Goal: Participate in discussion

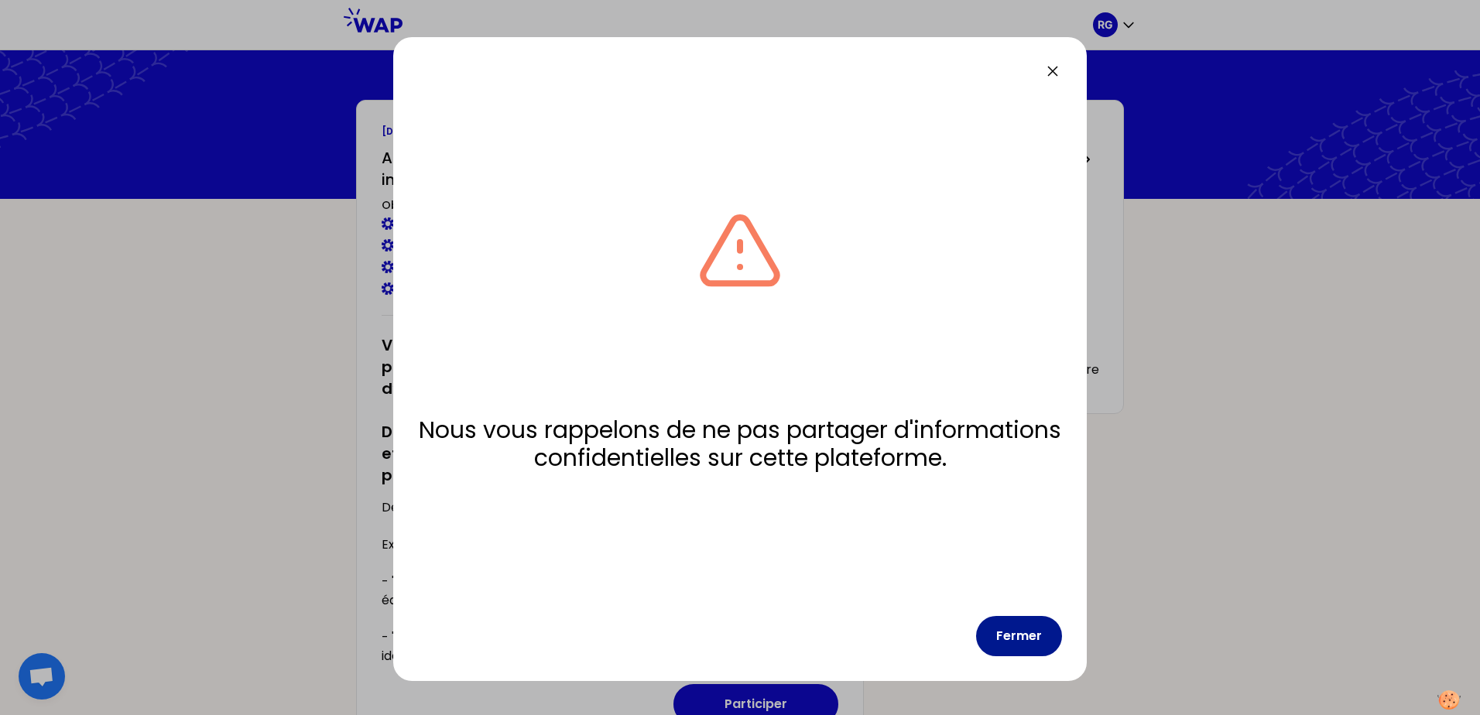
click at [1040, 639] on button "Fermer" at bounding box center [1019, 636] width 86 height 40
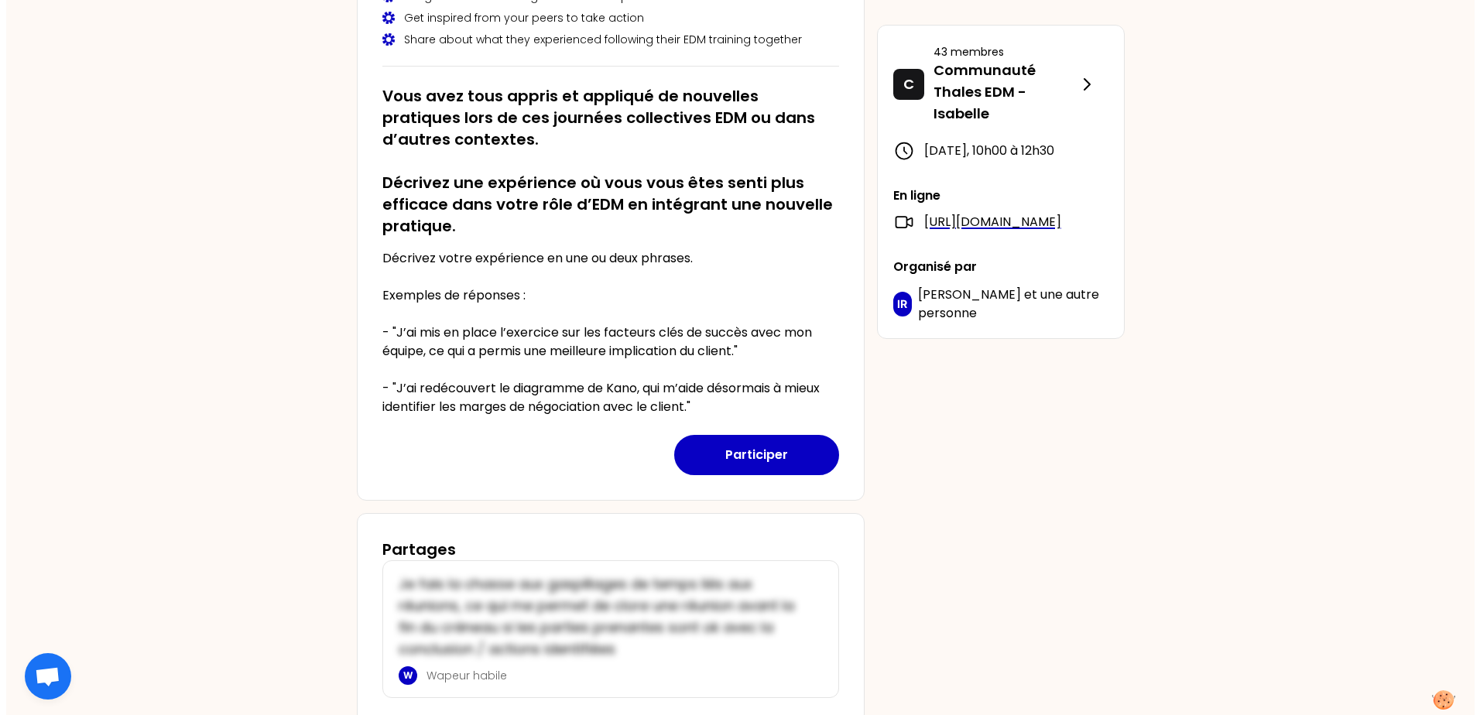
scroll to position [307, 0]
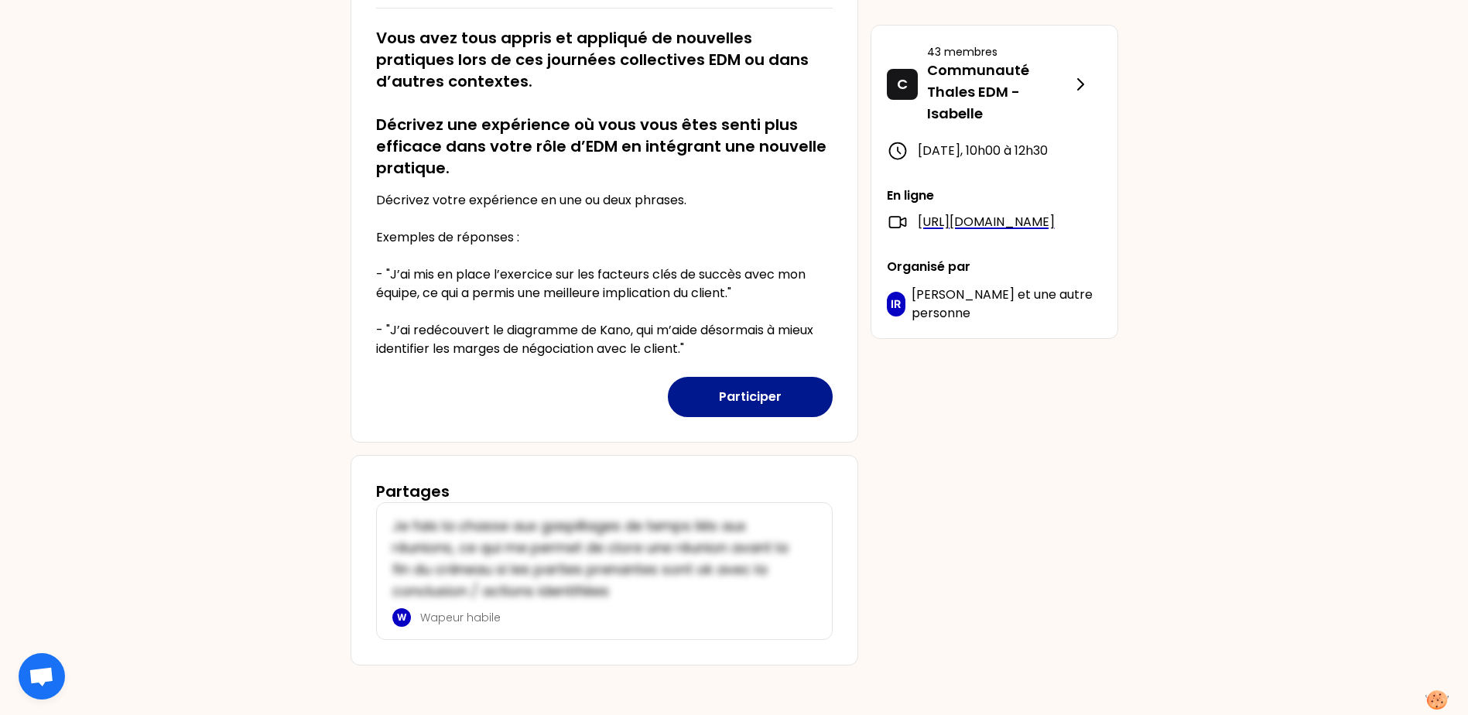
click at [800, 403] on button "Participer" at bounding box center [750, 397] width 165 height 40
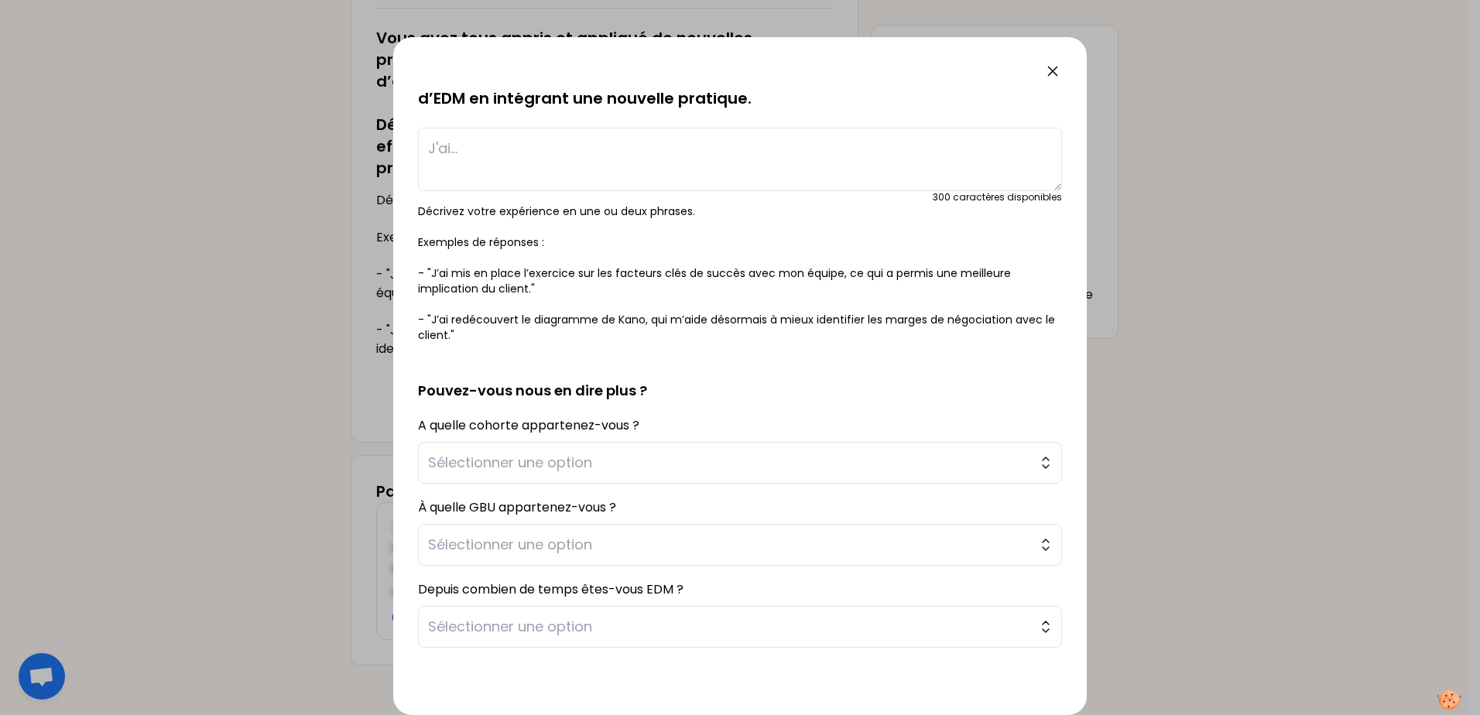
scroll to position [152, 0]
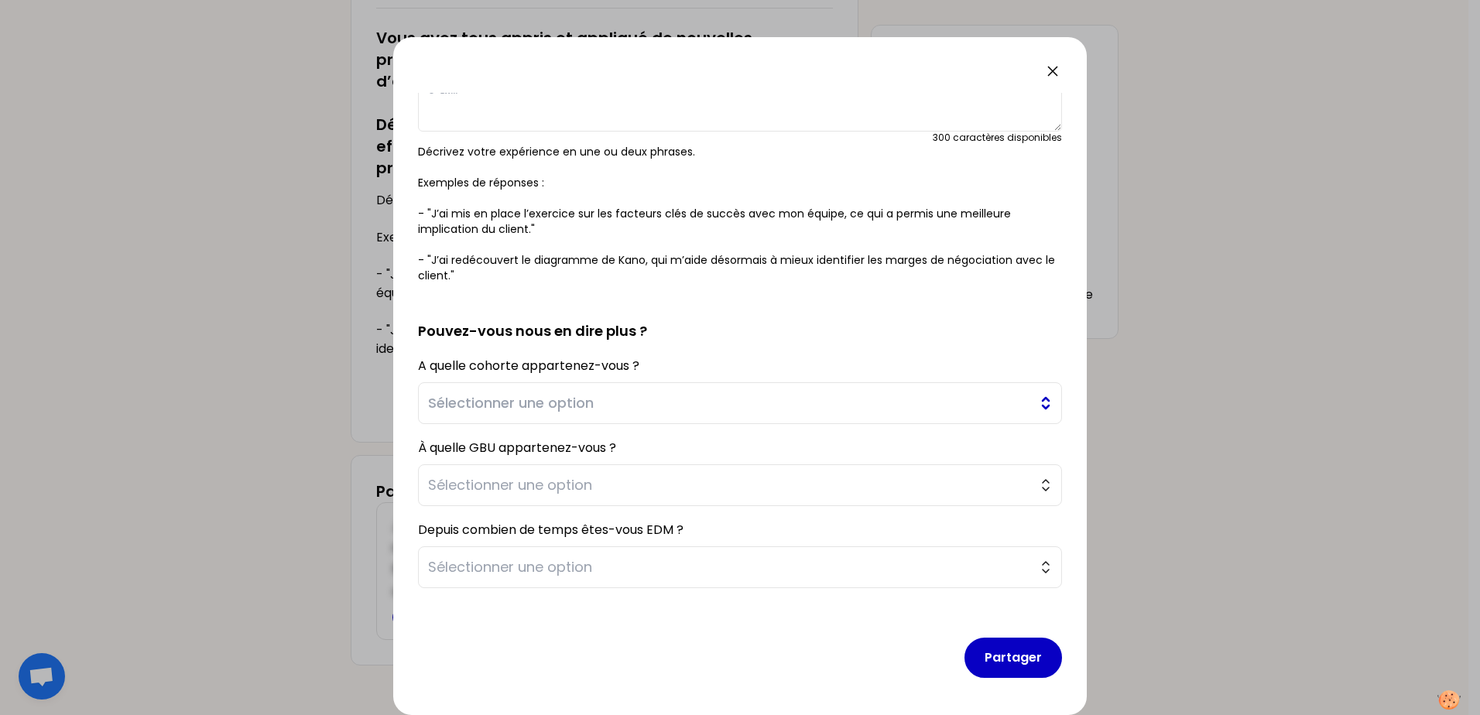
click at [671, 413] on span "Sélectionner une option" at bounding box center [729, 403] width 602 height 22
click at [671, 401] on span "Sélectionner une option" at bounding box center [729, 403] width 602 height 22
click at [672, 479] on span "Sélectionner une option" at bounding box center [729, 486] width 602 height 22
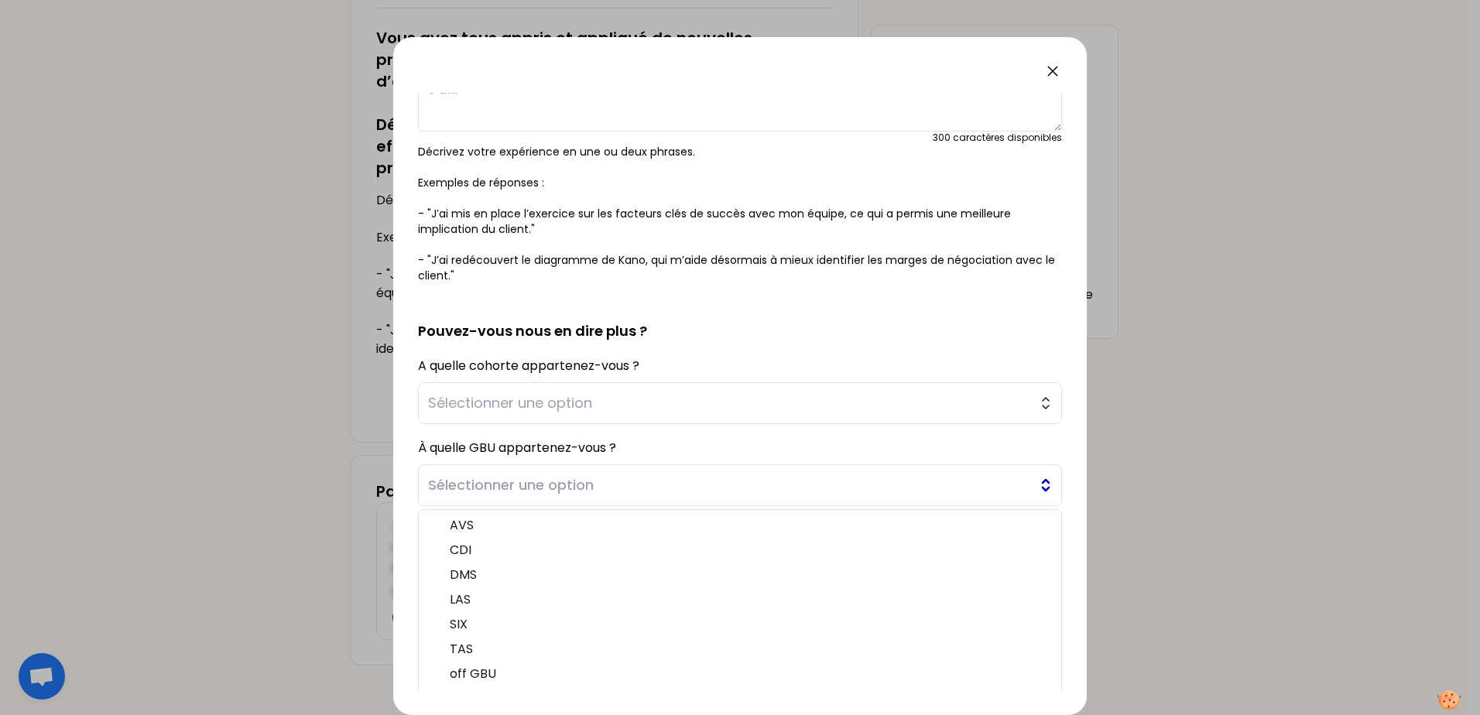
click at [676, 483] on span "Sélectionner une option" at bounding box center [729, 486] width 602 height 22
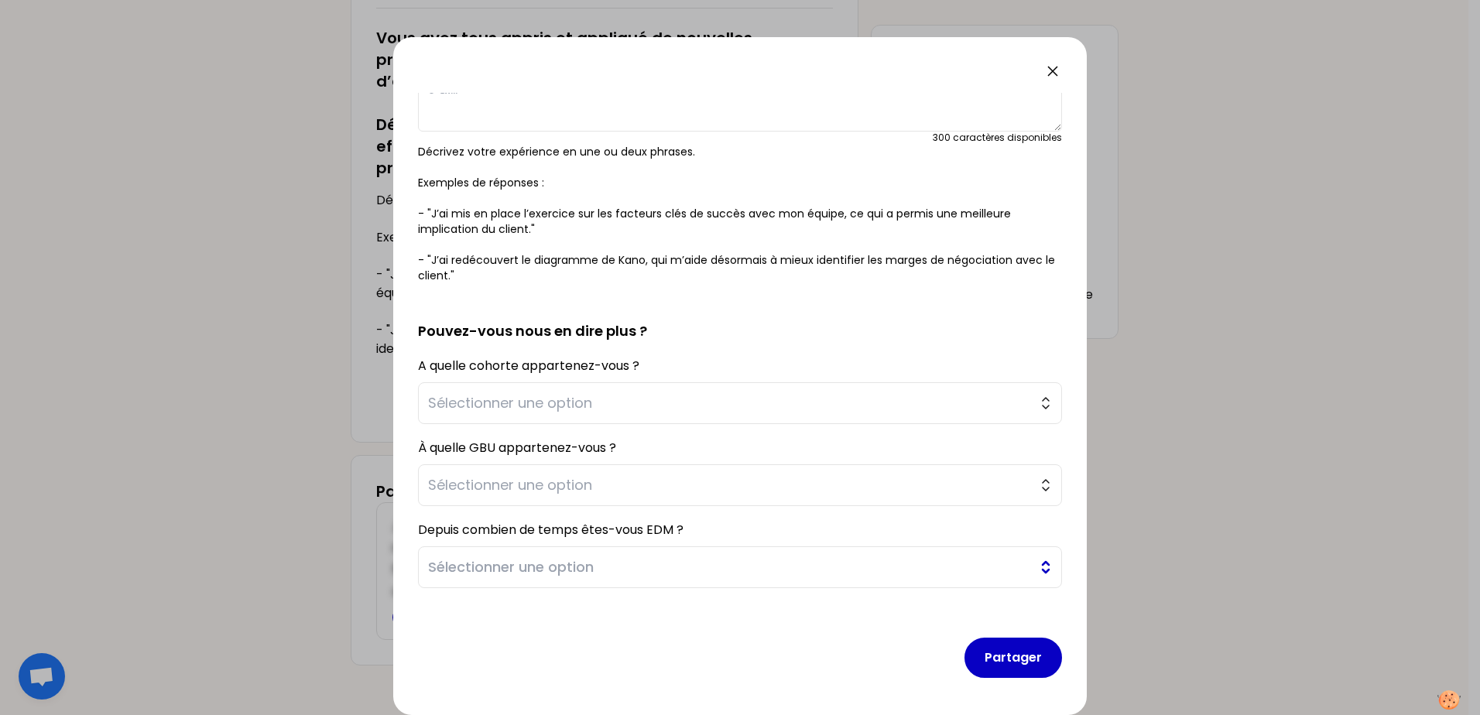
click at [622, 553] on button "Sélectionner une option" at bounding box center [740, 568] width 644 height 42
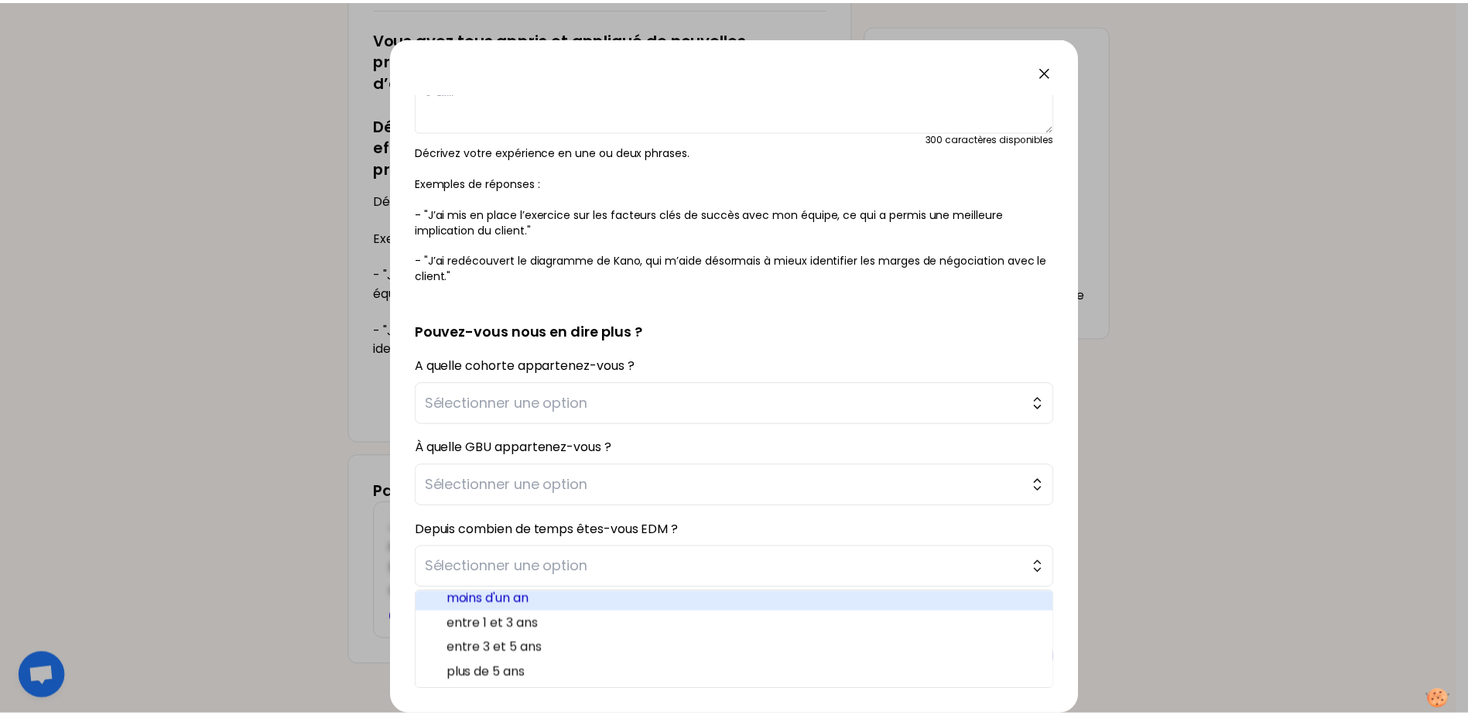
scroll to position [0, 0]
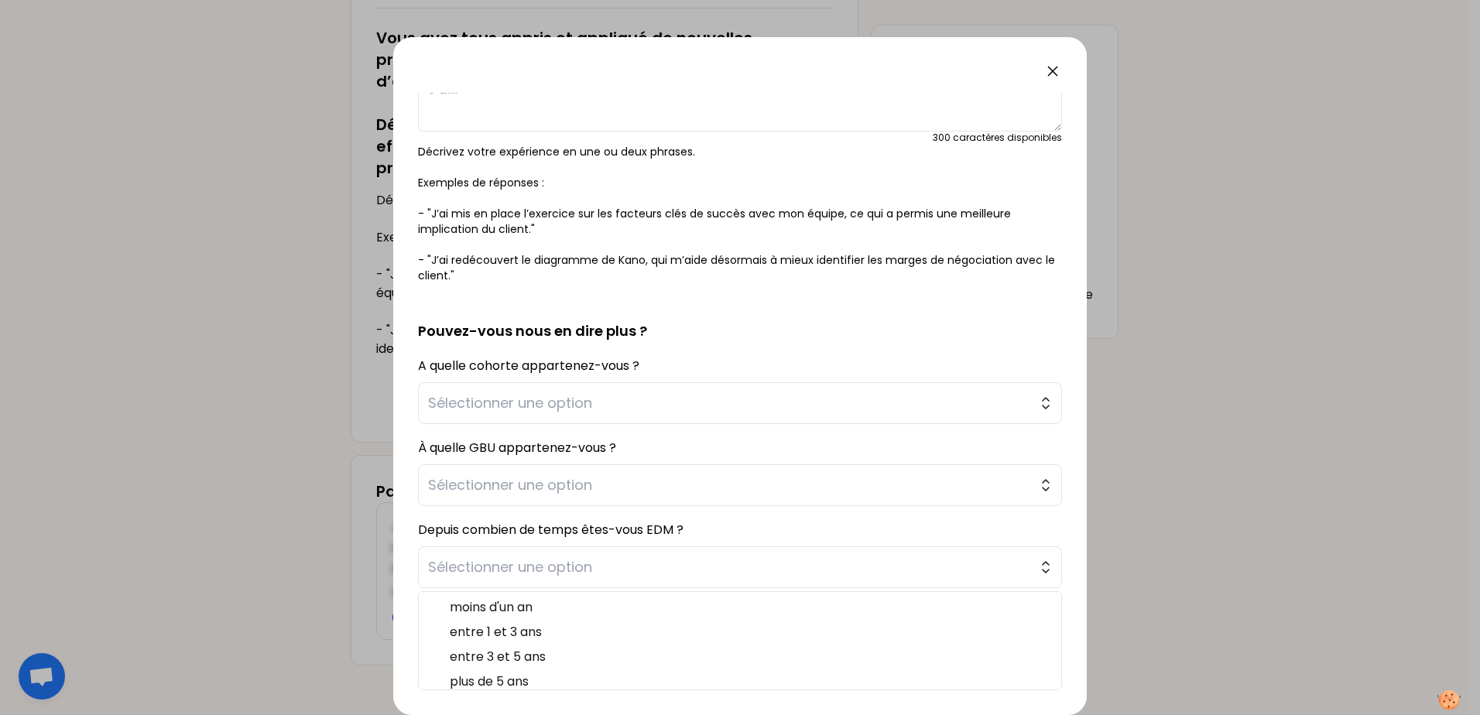
click at [307, 541] on div at bounding box center [740, 357] width 1480 height 715
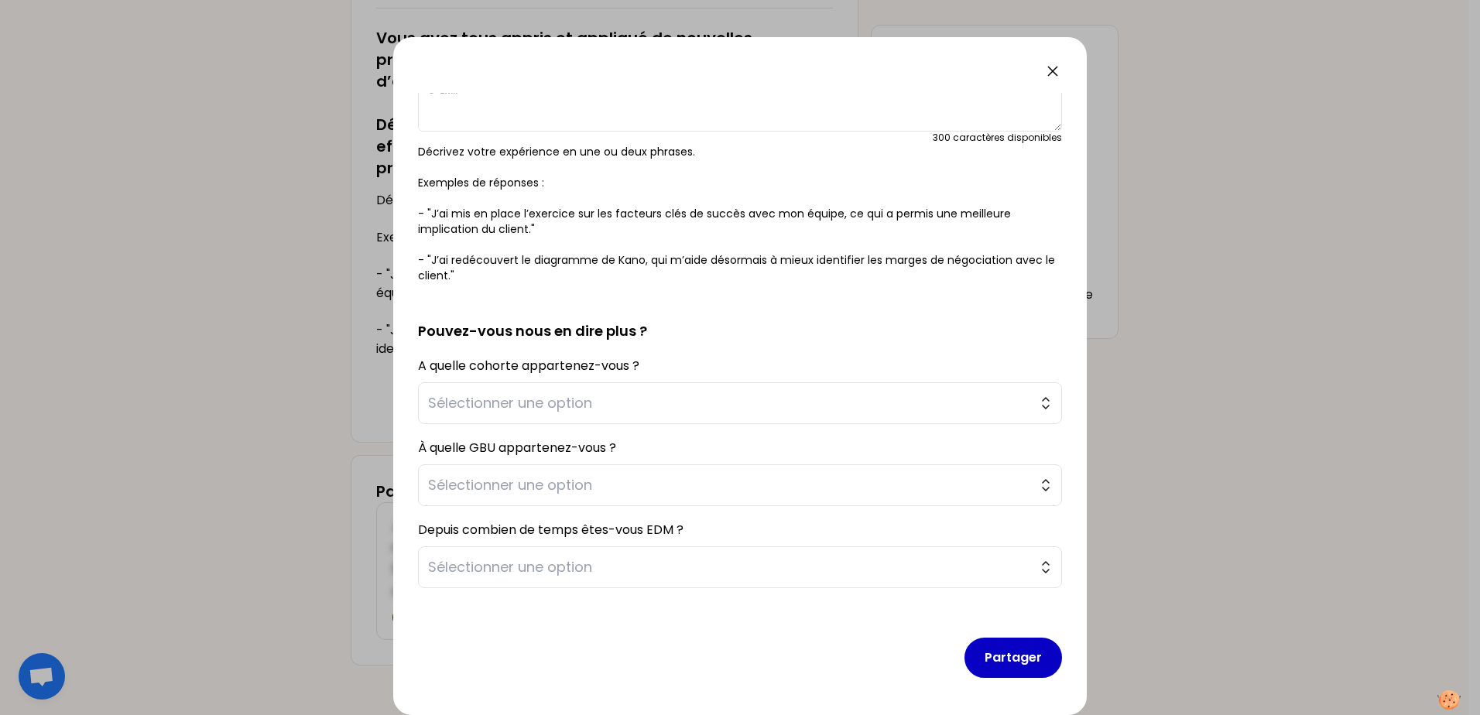
click at [1051, 72] on icon at bounding box center [1053, 71] width 19 height 19
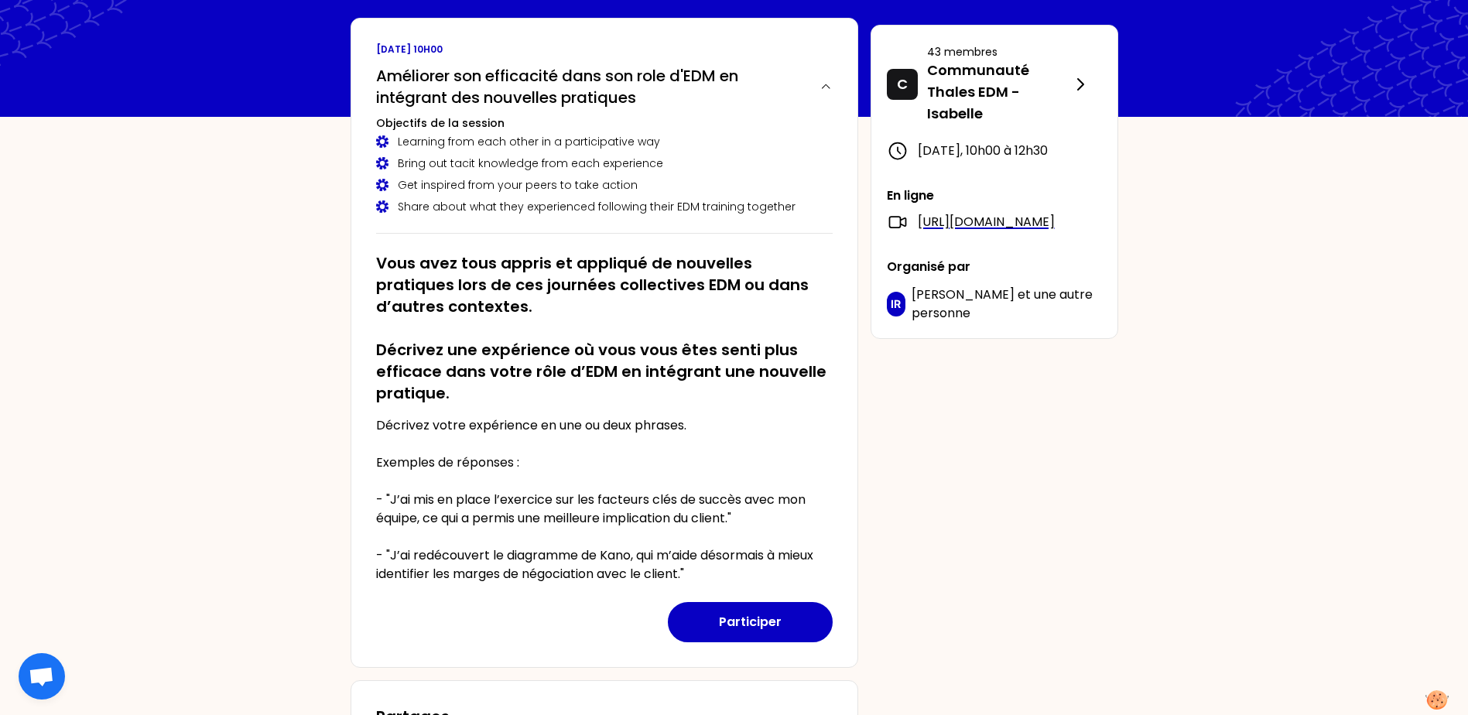
scroll to position [75, 0]
